Goal: Use online tool/utility: Utilize a website feature to perform a specific function

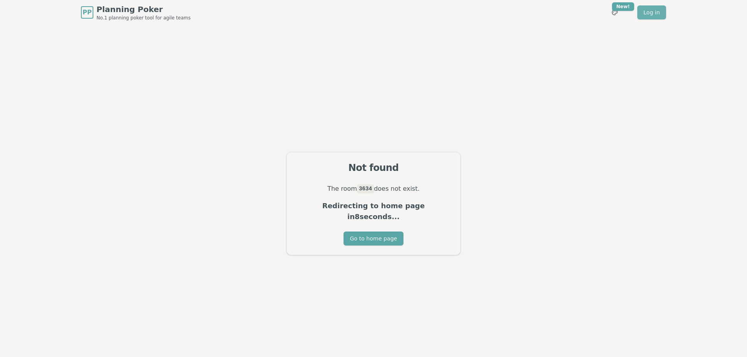
click at [648, 12] on link "Log in" at bounding box center [651, 12] width 29 height 14
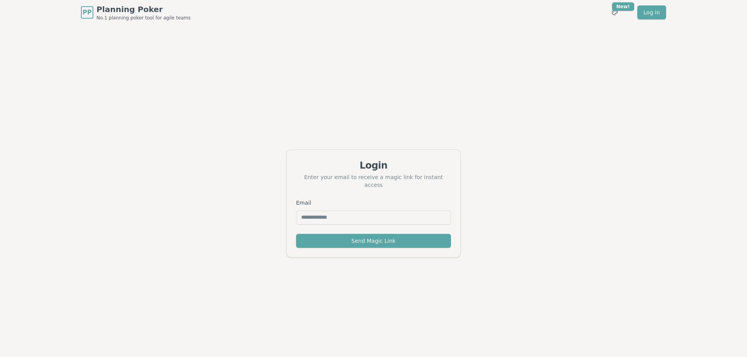
click at [122, 7] on span "Planning Poker" at bounding box center [143, 9] width 94 height 11
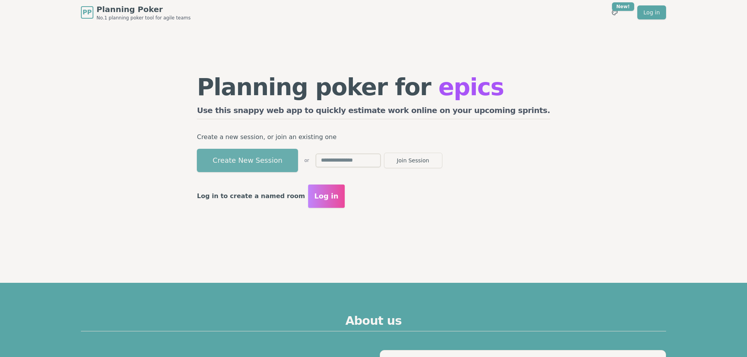
click at [298, 161] on button "Create New Session" at bounding box center [247, 160] width 101 height 23
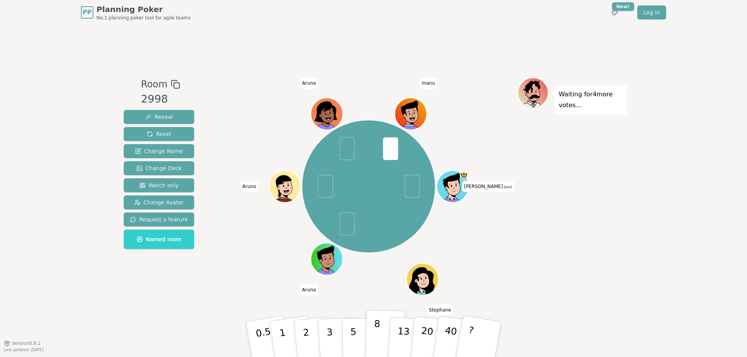
click at [381, 336] on button "8" at bounding box center [385, 339] width 40 height 59
click at [354, 341] on p "5" at bounding box center [353, 340] width 7 height 42
click at [376, 337] on p "8" at bounding box center [376, 340] width 7 height 42
click at [357, 342] on button "5" at bounding box center [362, 339] width 40 height 59
click at [377, 332] on p "8" at bounding box center [376, 340] width 7 height 42
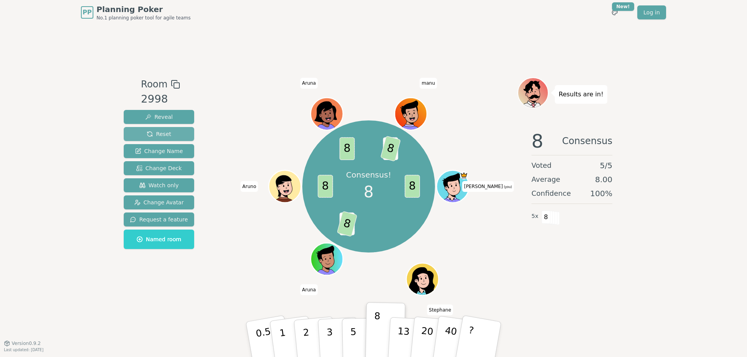
click at [170, 133] on button "Reset" at bounding box center [159, 134] width 70 height 14
